Goal: Task Accomplishment & Management: Use online tool/utility

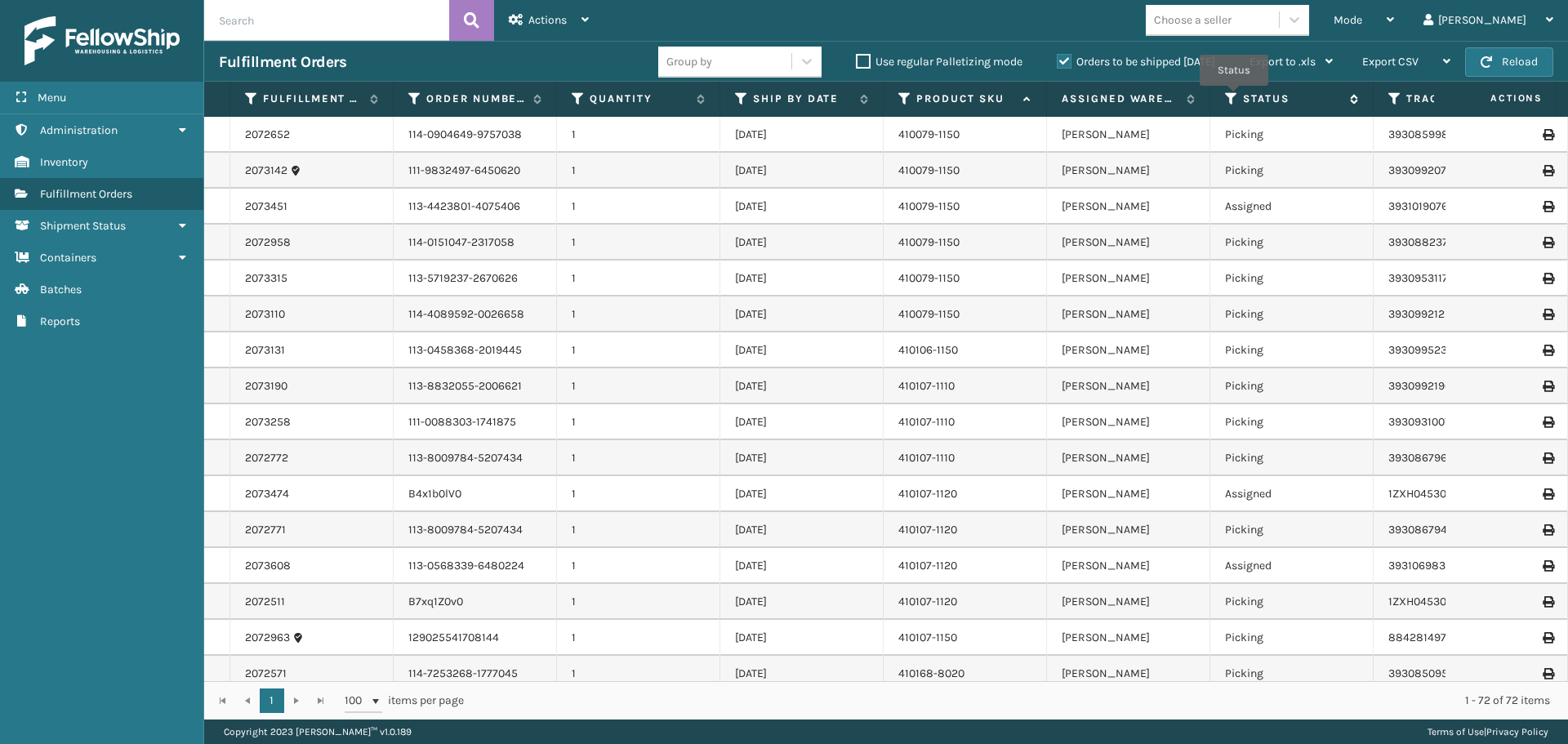
click at [1234, 97] on icon at bounding box center [1232, 98] width 13 height 15
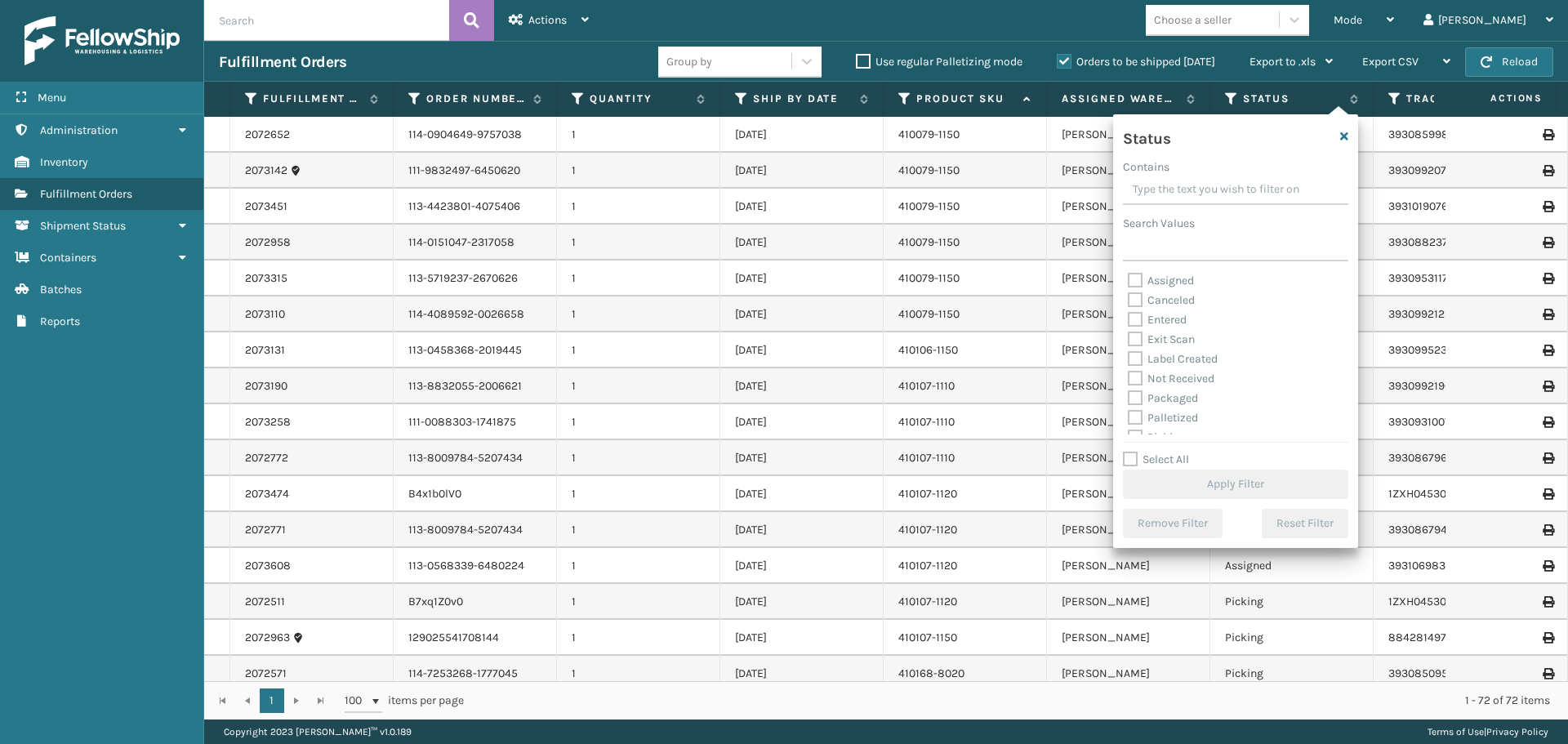
click at [1133, 279] on label "Assigned" at bounding box center [1160, 280] width 66 height 14
click at [1128, 279] on input "Assigned" at bounding box center [1127, 276] width 1 height 11
checkbox input "true"
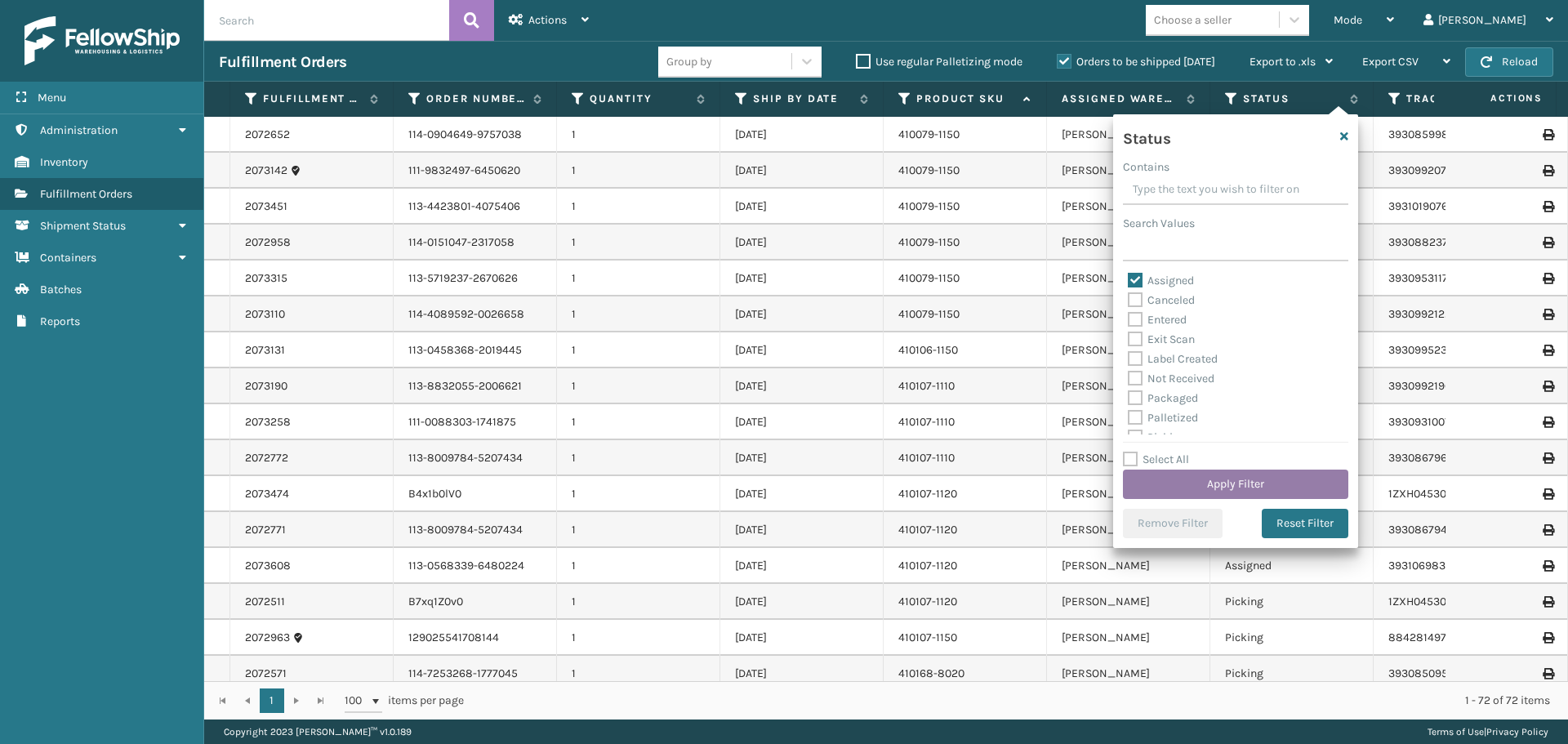
click at [1239, 488] on button "Apply Filter" at bounding box center [1235, 484] width 226 height 30
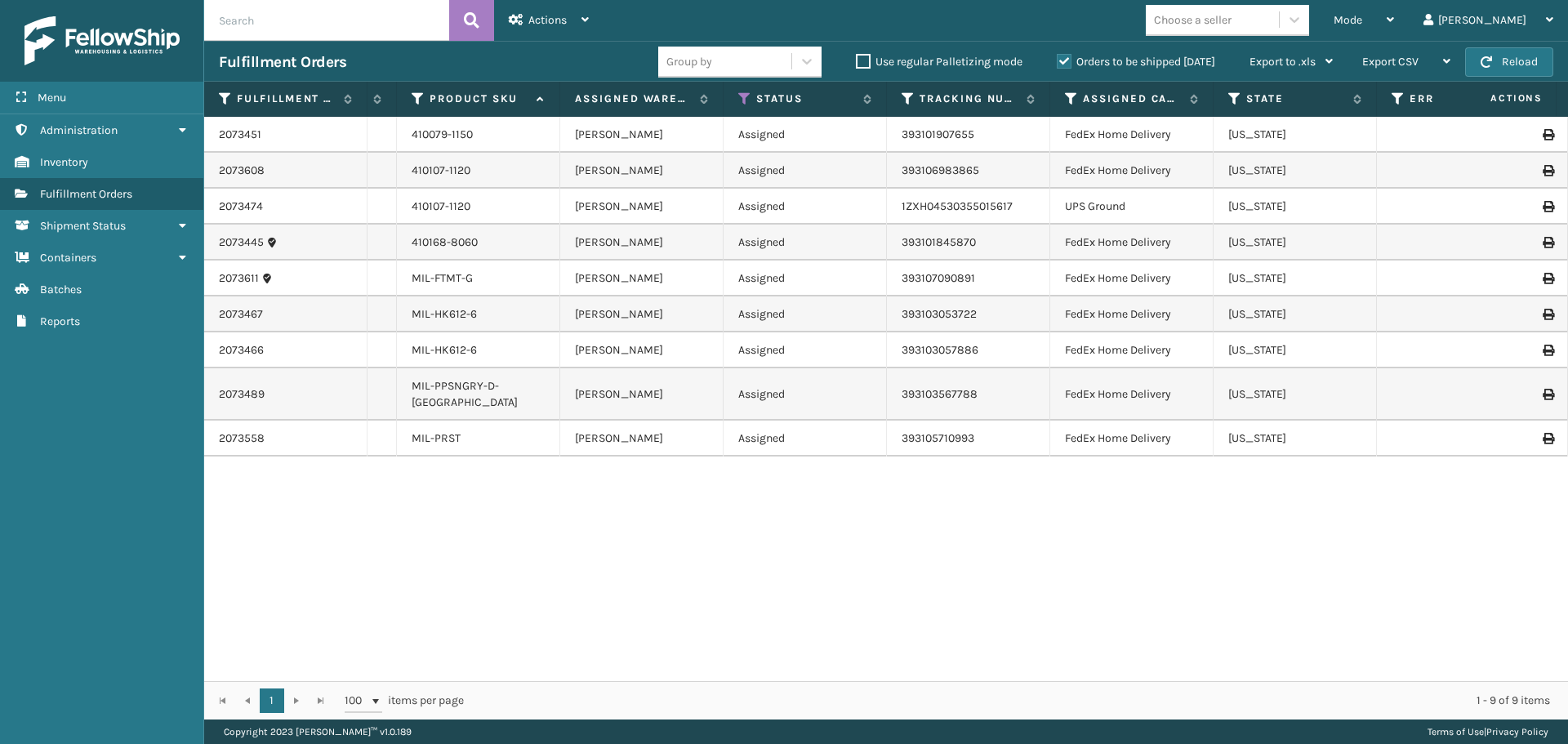
scroll to position [0, 466]
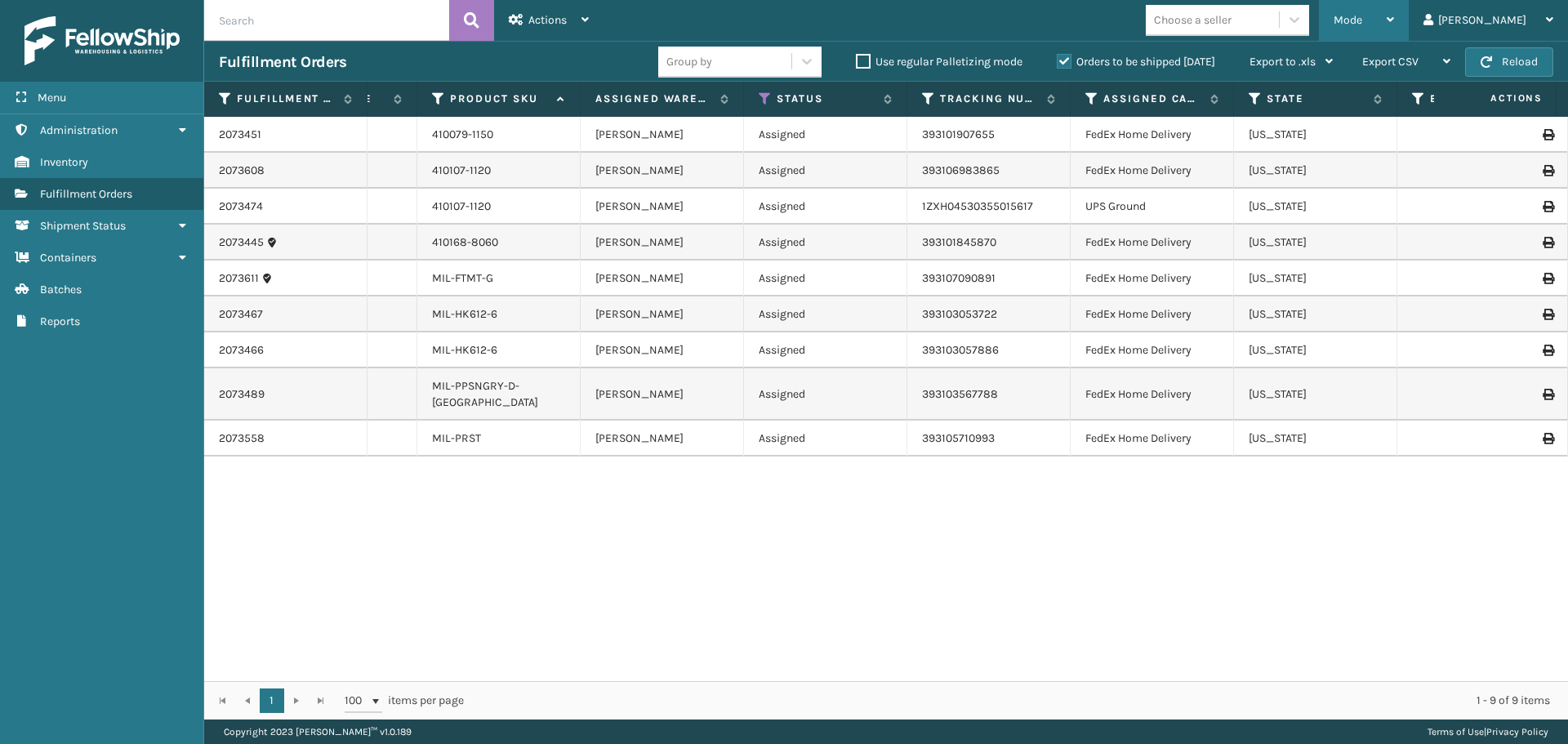
click at [1394, 18] on div "Mode" at bounding box center [1364, 21] width 61 height 41
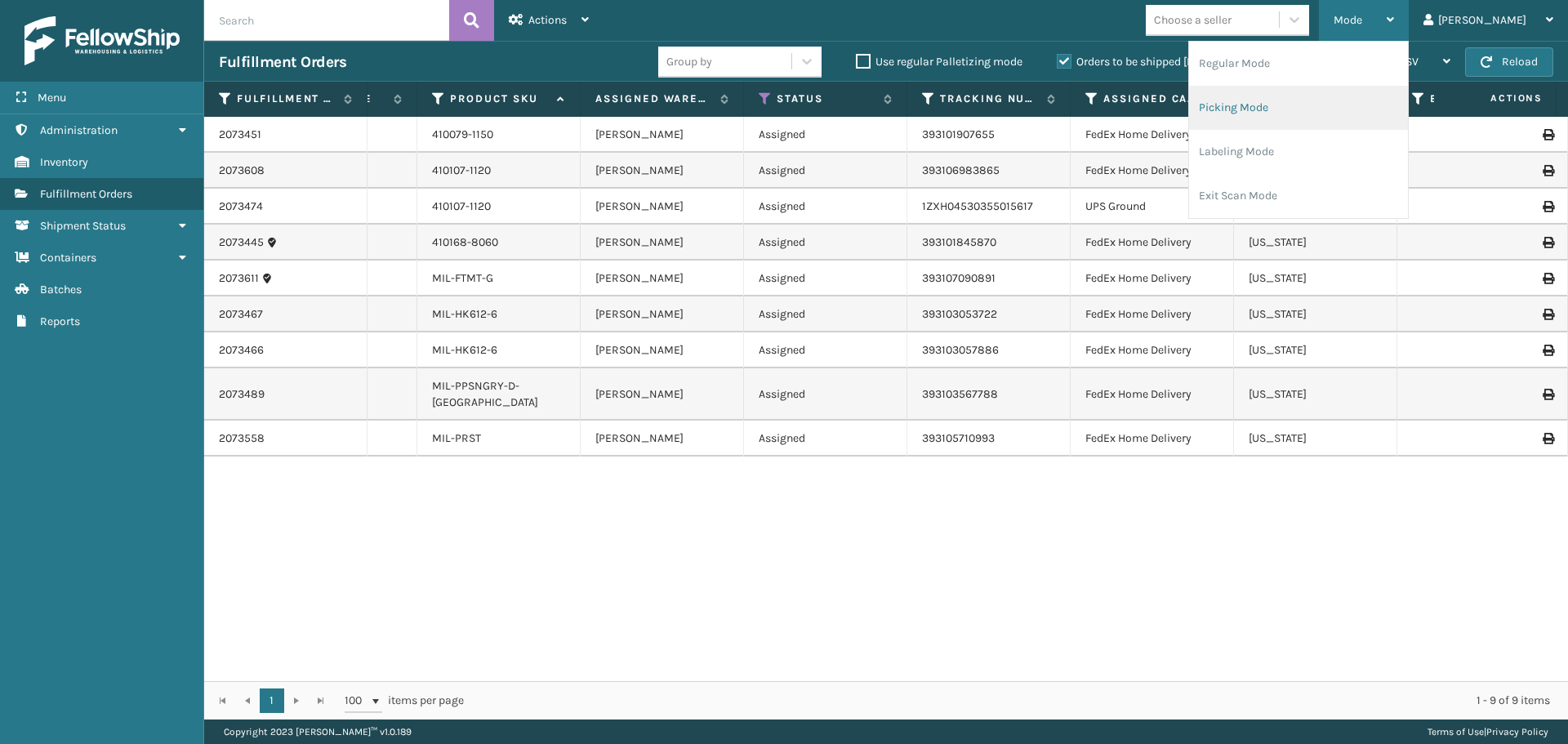
click at [1301, 107] on li "Picking Mode" at bounding box center [1298, 107] width 219 height 44
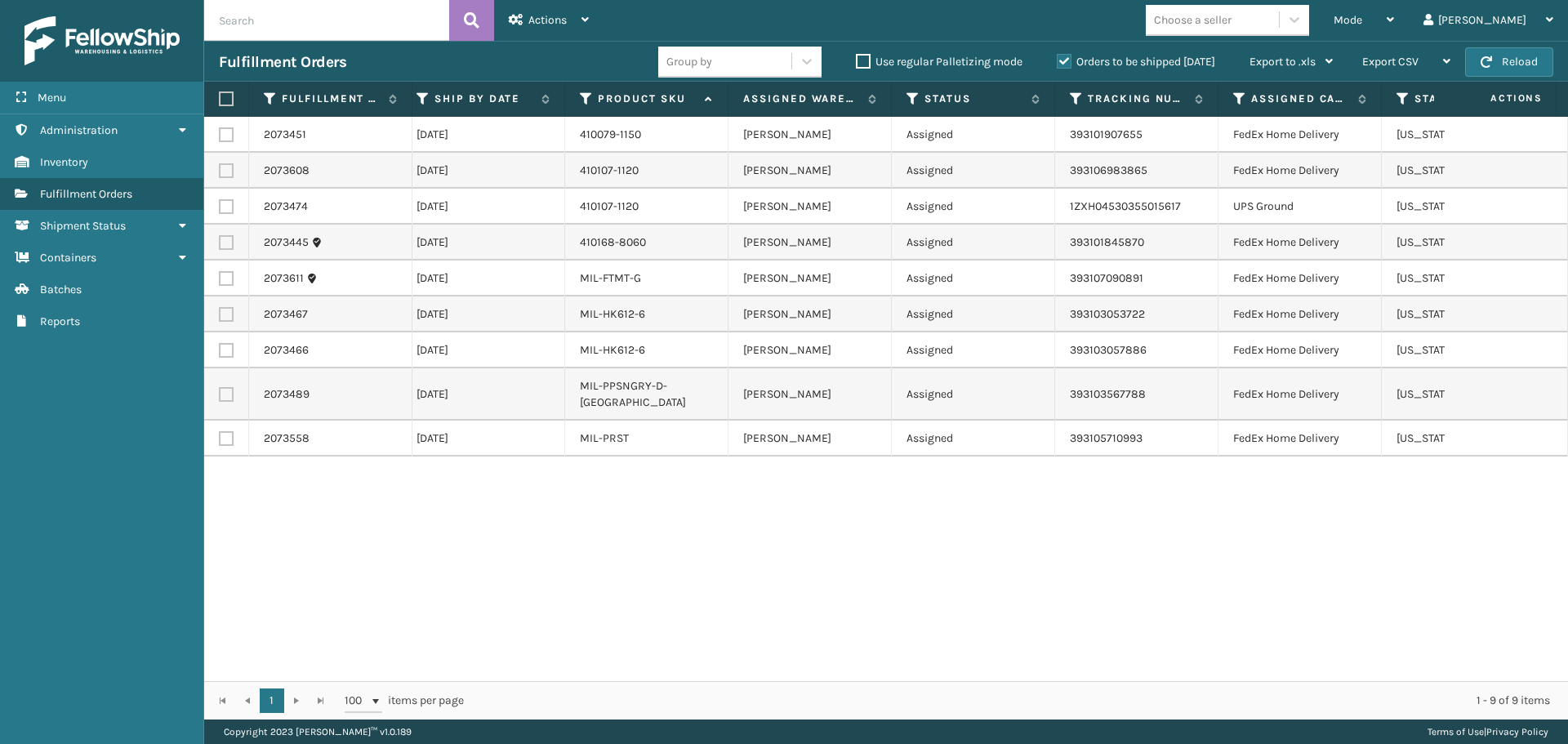
scroll to position [0, 0]
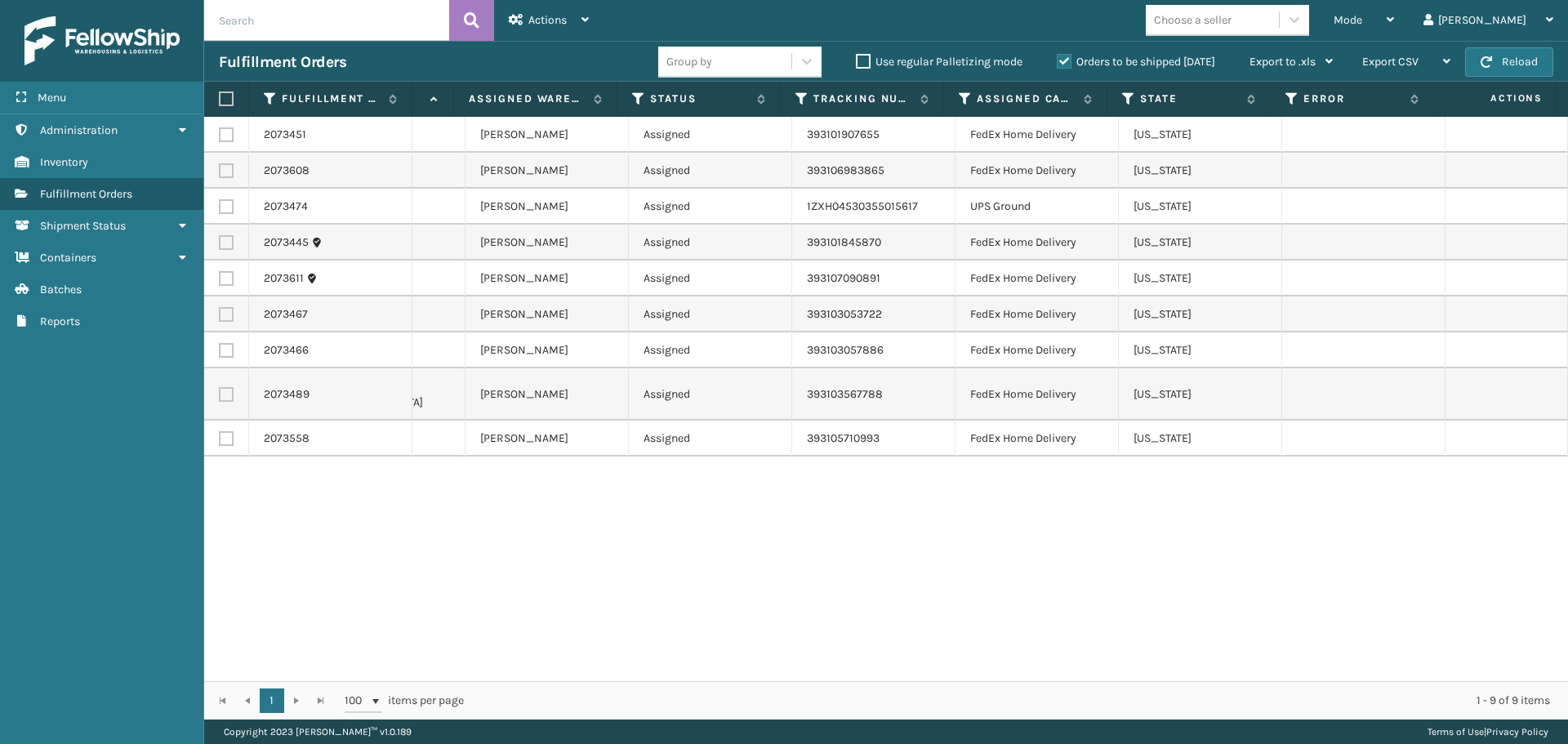
click at [229, 103] on label at bounding box center [224, 98] width 10 height 15
click at [220, 103] on input "checkbox" at bounding box center [219, 98] width 1 height 11
checkbox input "true"
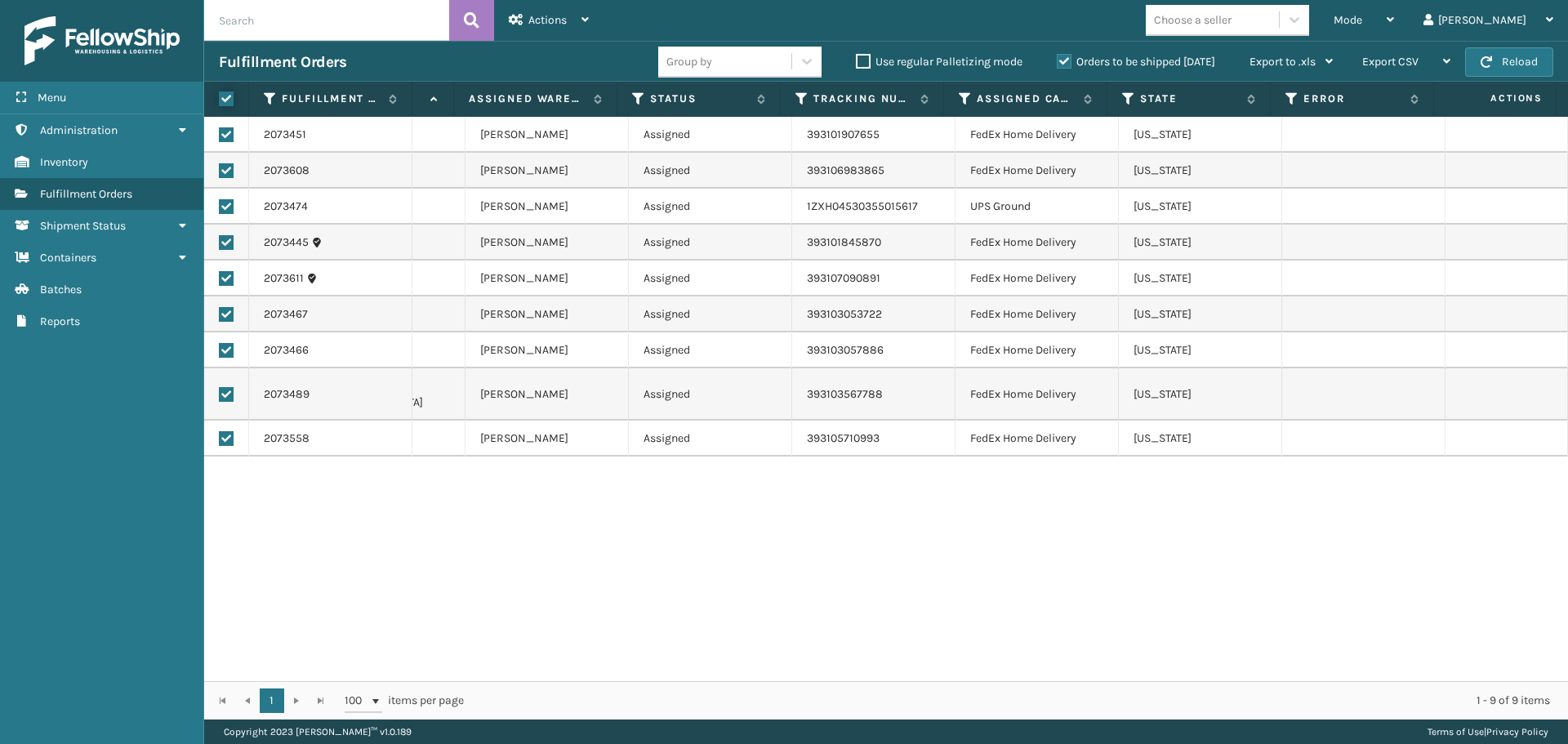
checkbox input "true"
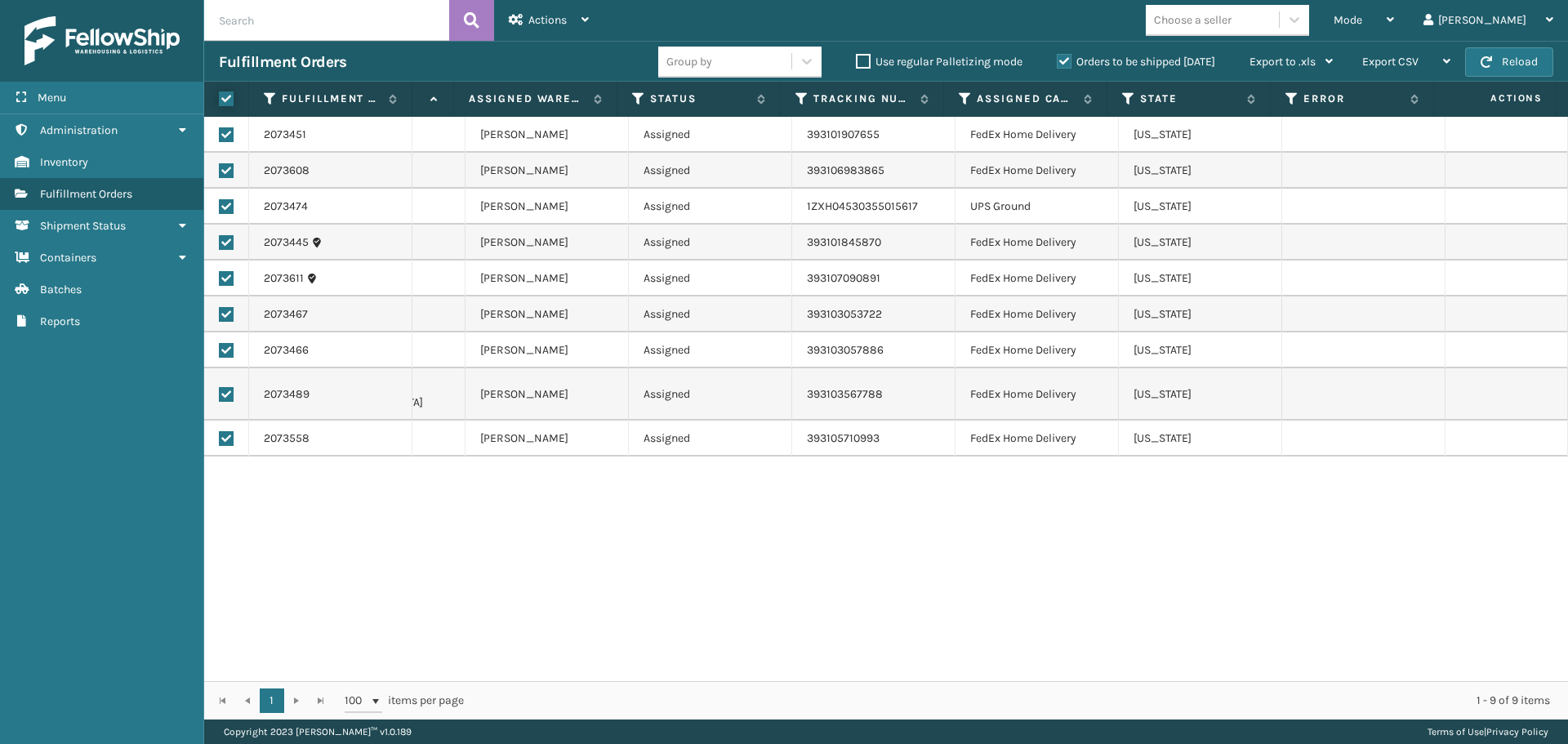
checkbox input "true"
click at [226, 212] on label at bounding box center [226, 207] width 15 height 15
click at [220, 210] on input "checkbox" at bounding box center [219, 204] width 1 height 11
checkbox input "false"
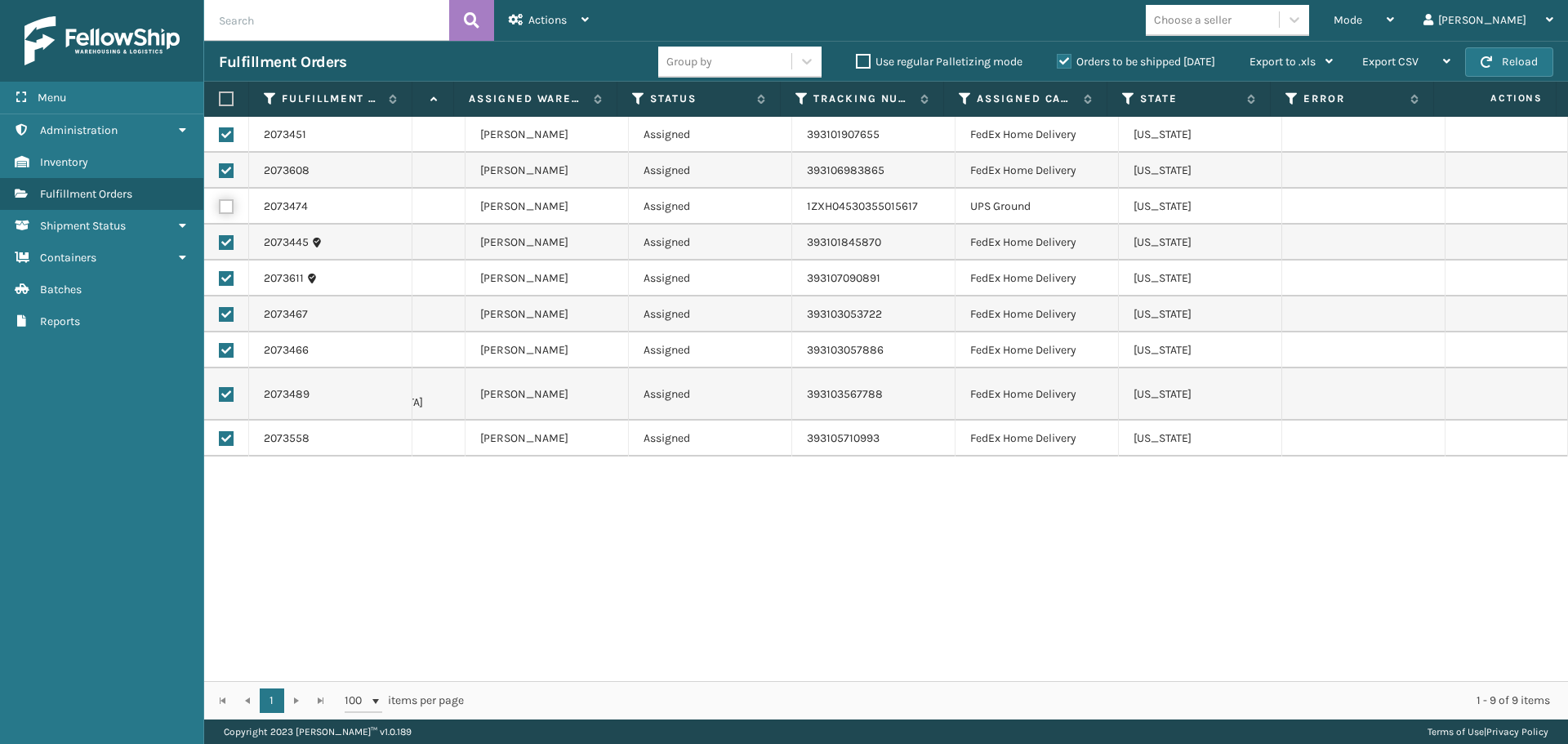
checkbox input "false"
click at [584, 27] on div "Actions" at bounding box center [549, 21] width 80 height 41
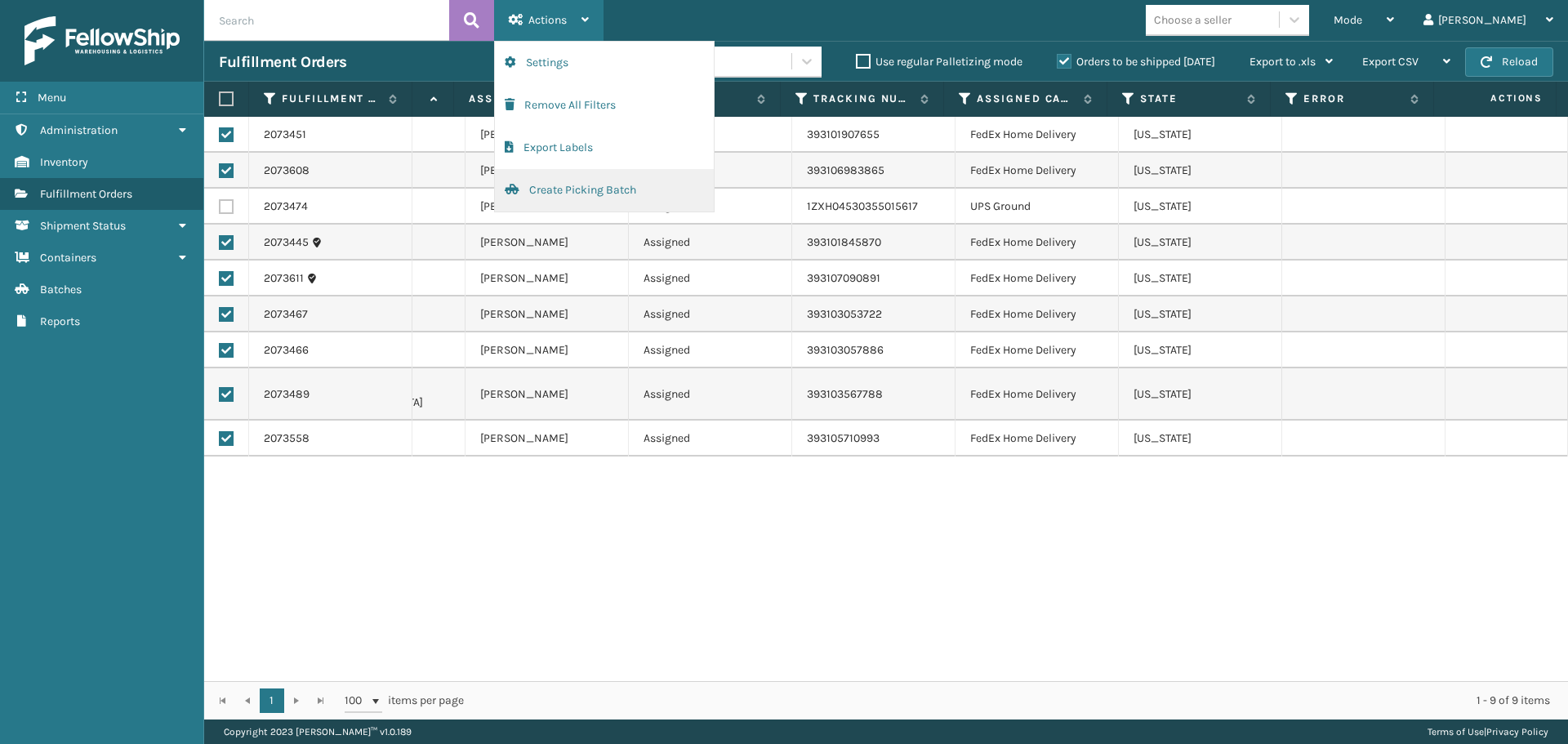
click at [592, 190] on button "Create Picking Batch" at bounding box center [604, 190] width 219 height 43
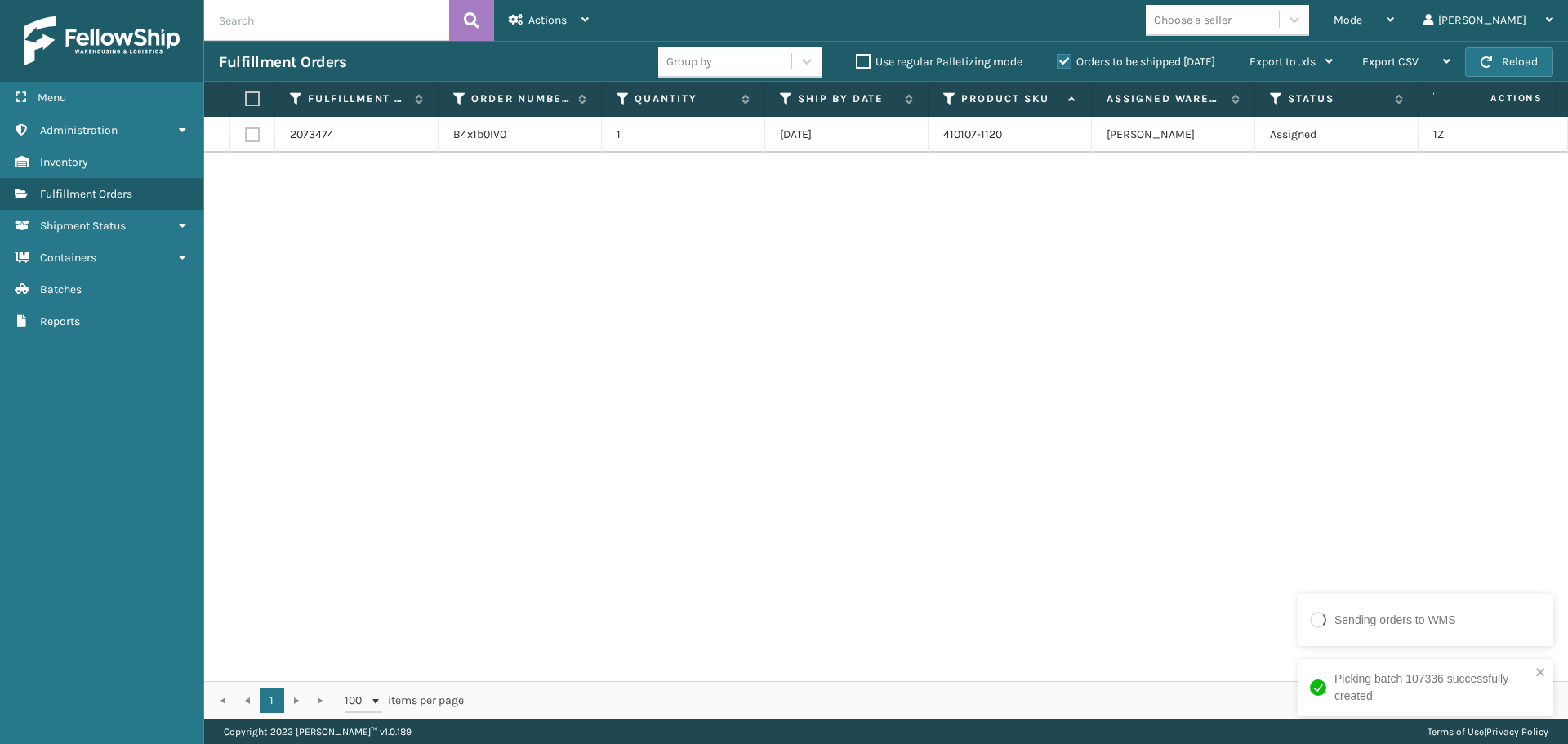
click at [254, 102] on label at bounding box center [250, 98] width 10 height 15
click at [246, 102] on input "checkbox" at bounding box center [245, 98] width 1 height 11
checkbox input "true"
click at [592, 25] on div "Actions Settings Remove All Filters Export Labels Create Picking Batch" at bounding box center [548, 21] width 109 height 41
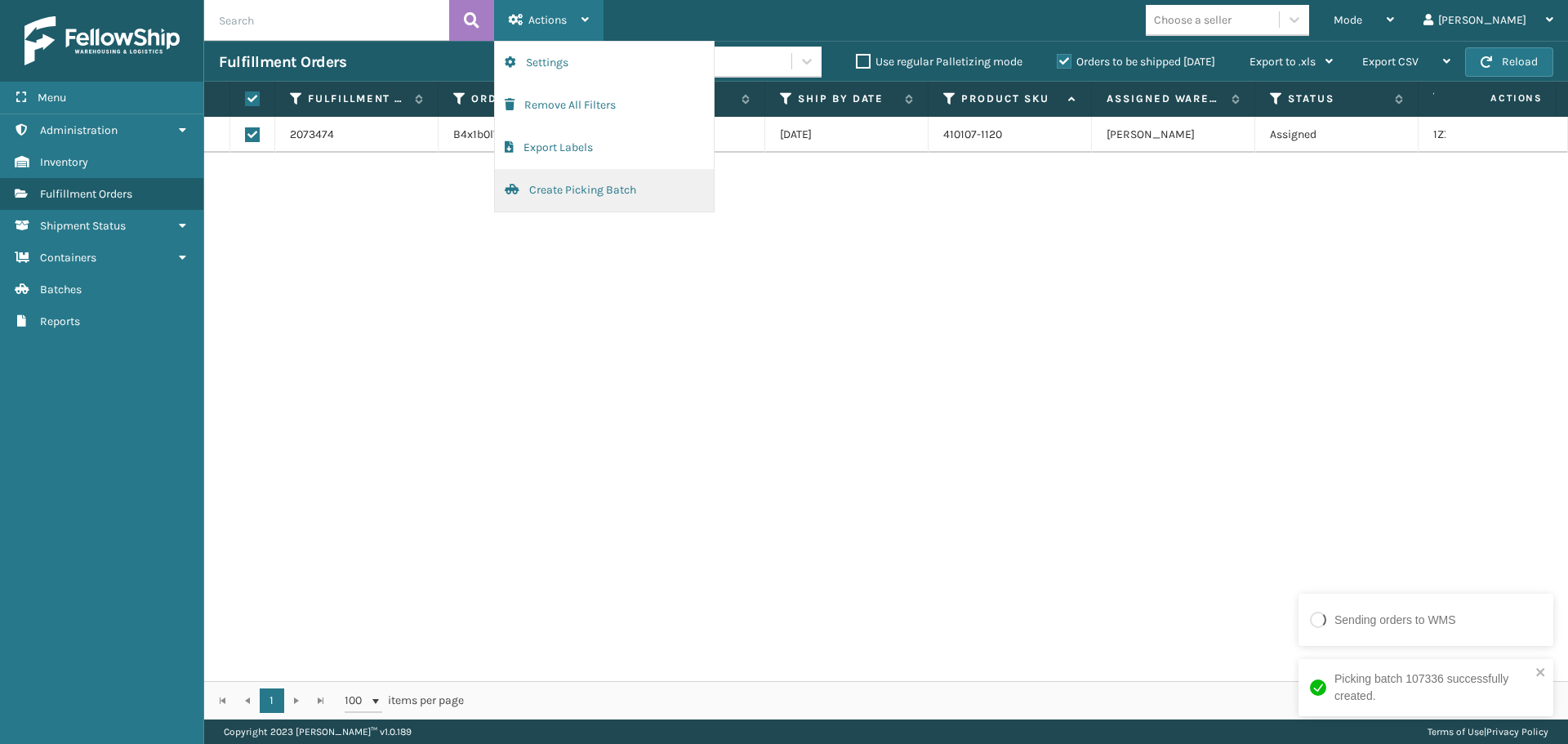
click at [604, 195] on button "Create Picking Batch" at bounding box center [604, 190] width 219 height 43
